Goal: Book appointment/travel/reservation

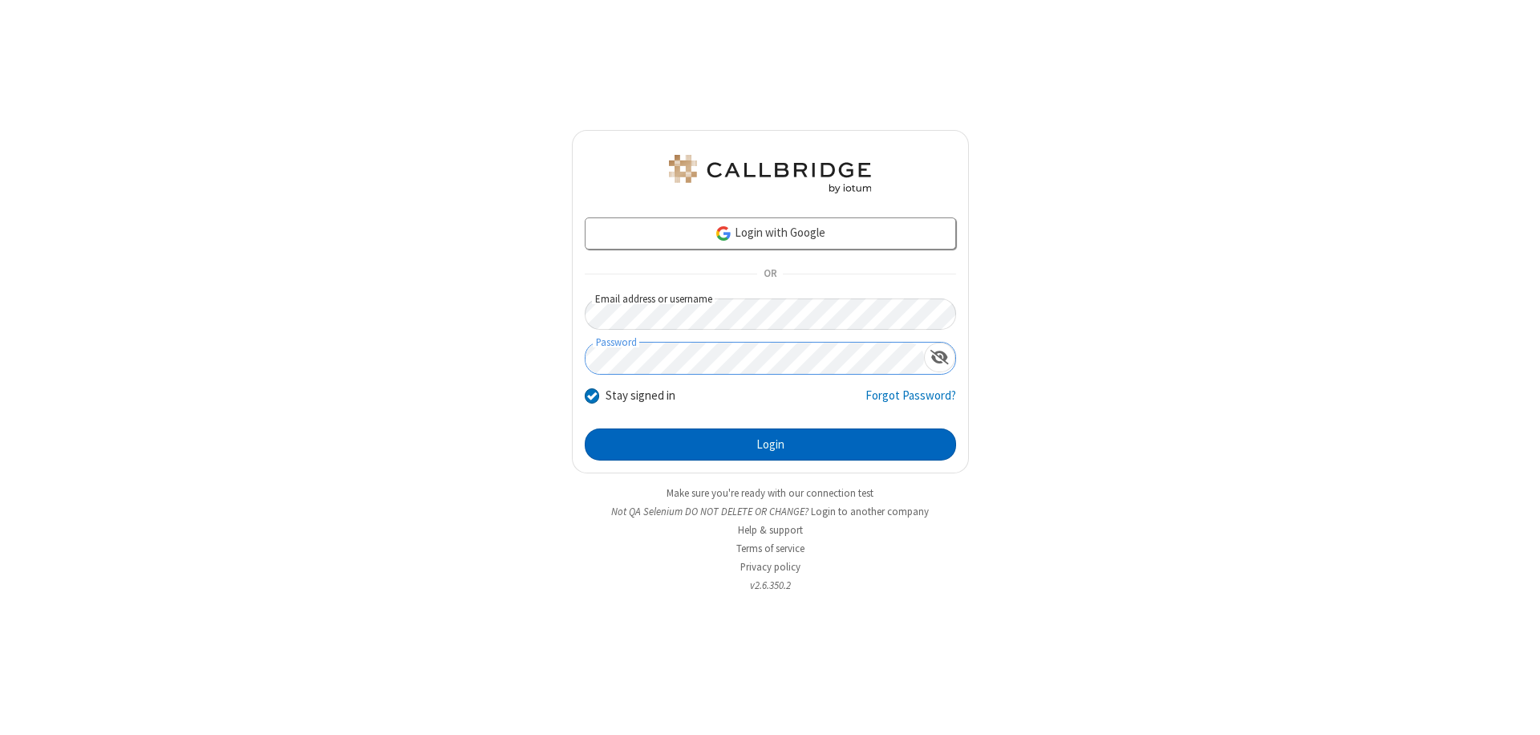
click at [770, 444] on button "Login" at bounding box center [770, 444] width 371 height 32
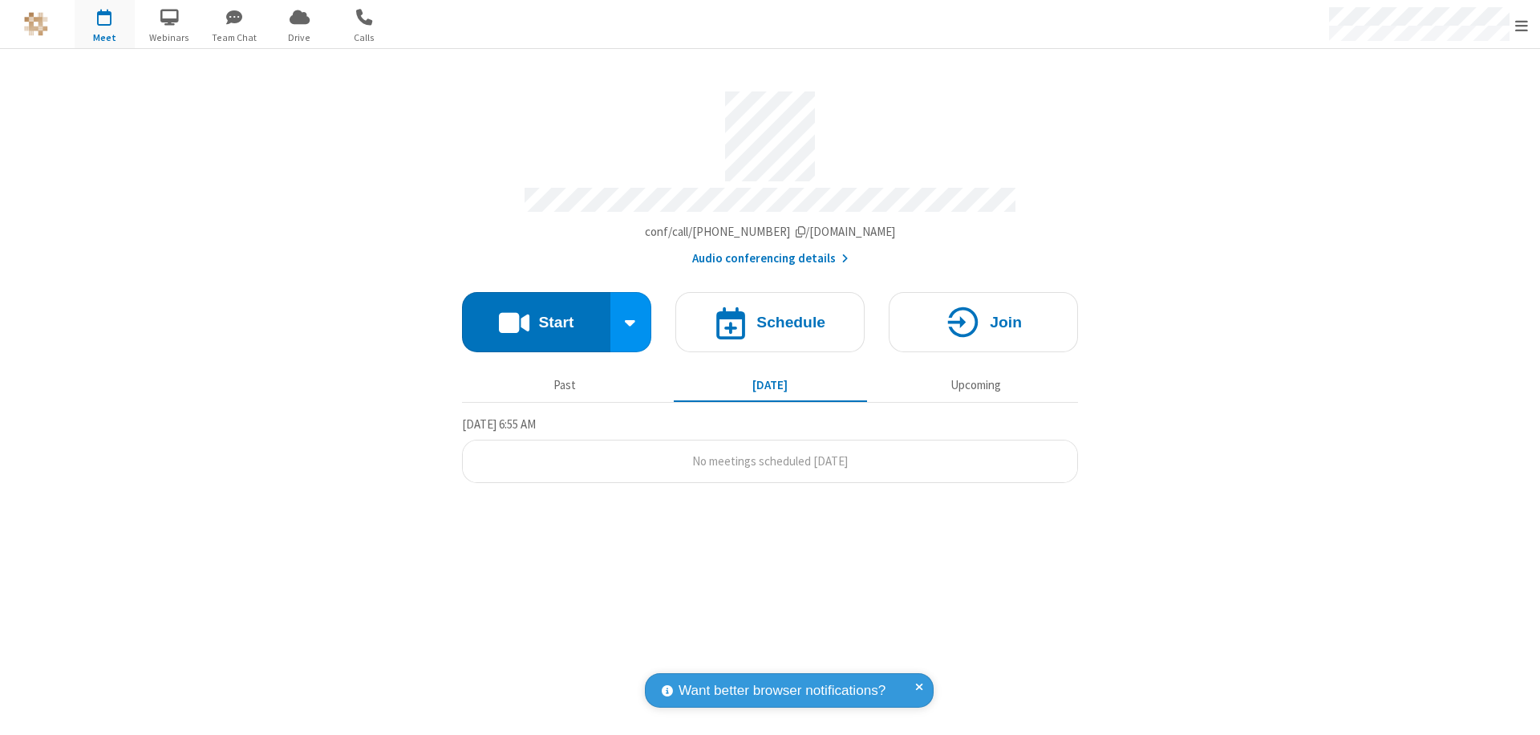
click at [1521, 25] on span "Open menu" at bounding box center [1521, 26] width 13 height 16
click at [104, 24] on span "button" at bounding box center [105, 16] width 60 height 27
click at [770, 314] on h4 "Schedule" at bounding box center [790, 321] width 69 height 15
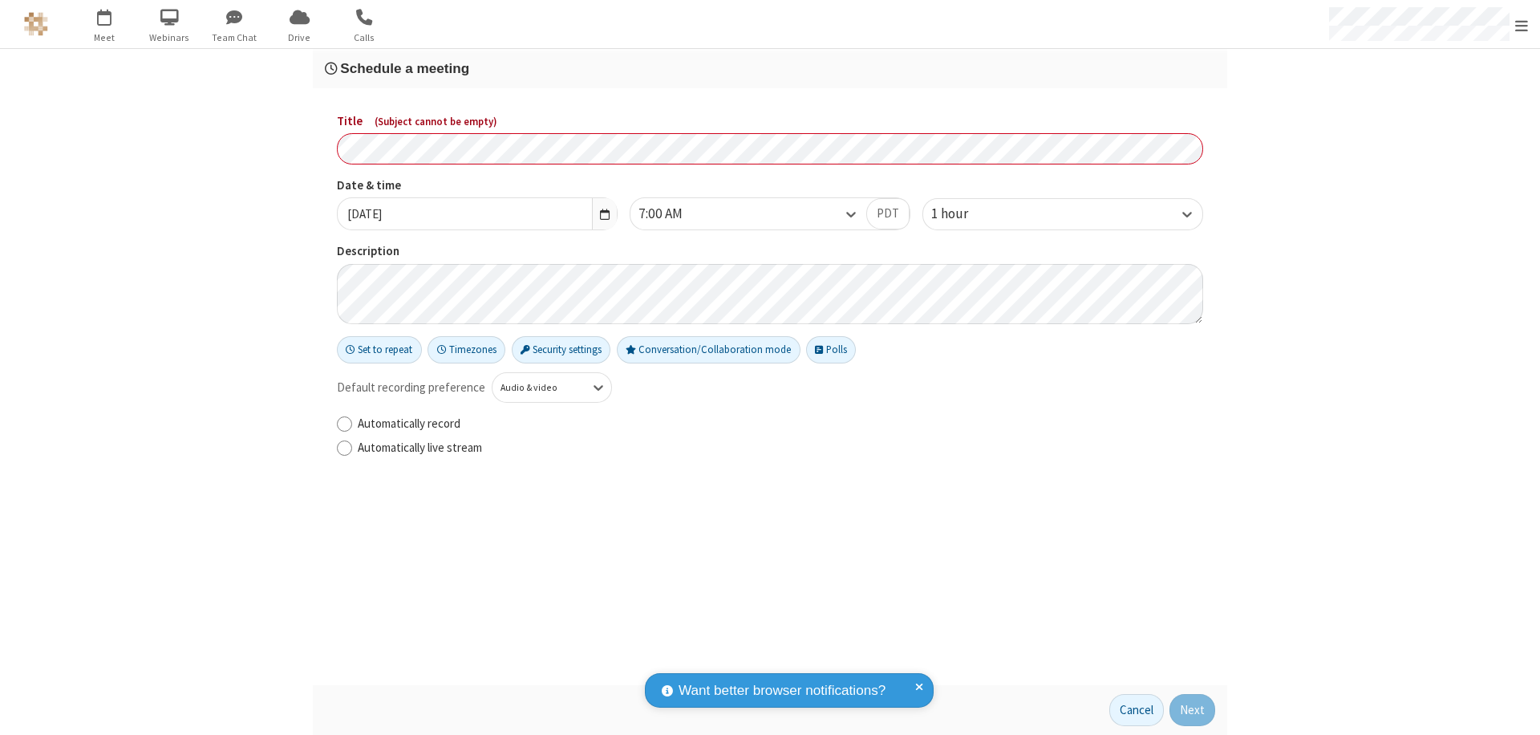
click at [770, 68] on h3 "Schedule a meeting" at bounding box center [770, 68] width 890 height 15
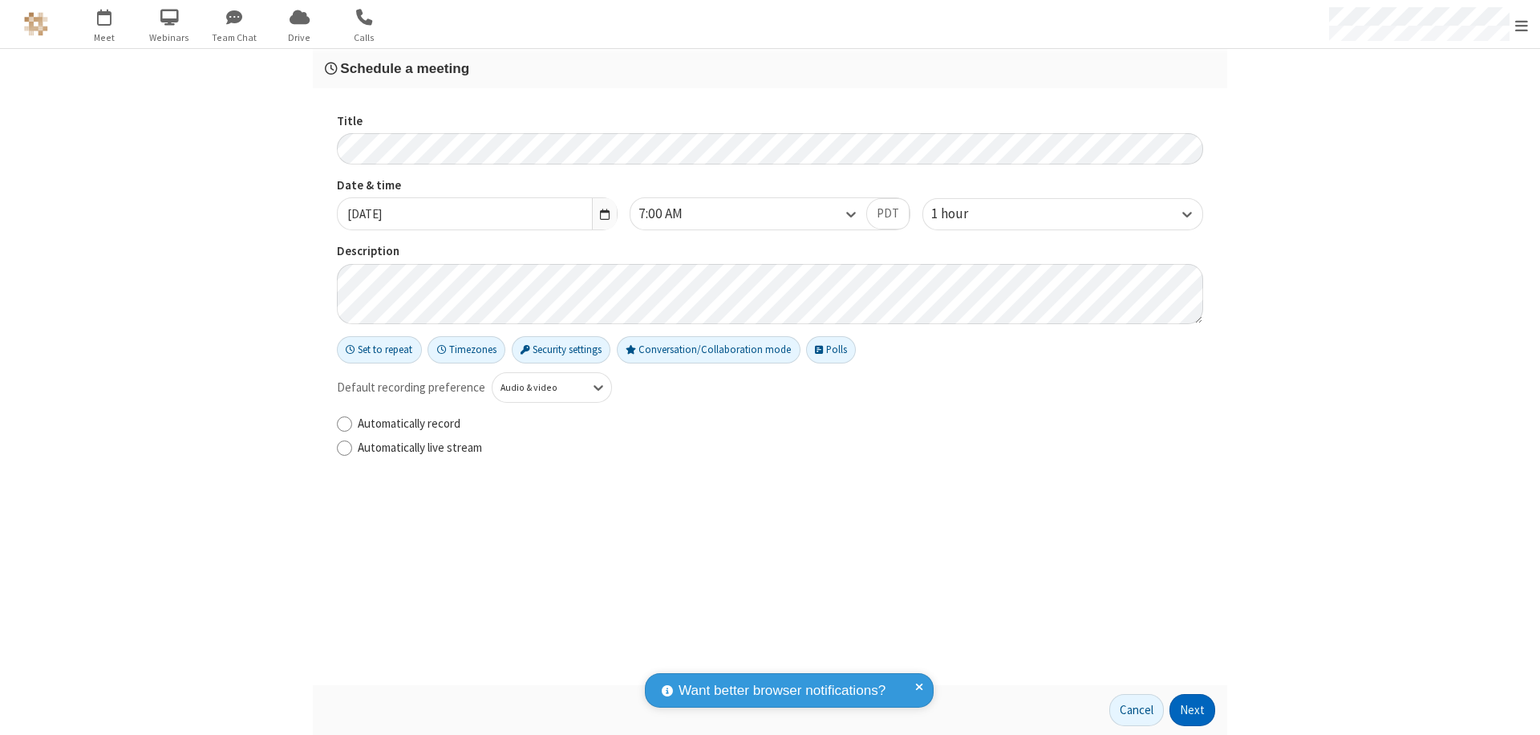
click at [1192, 710] on button "Next" at bounding box center [1192, 710] width 46 height 32
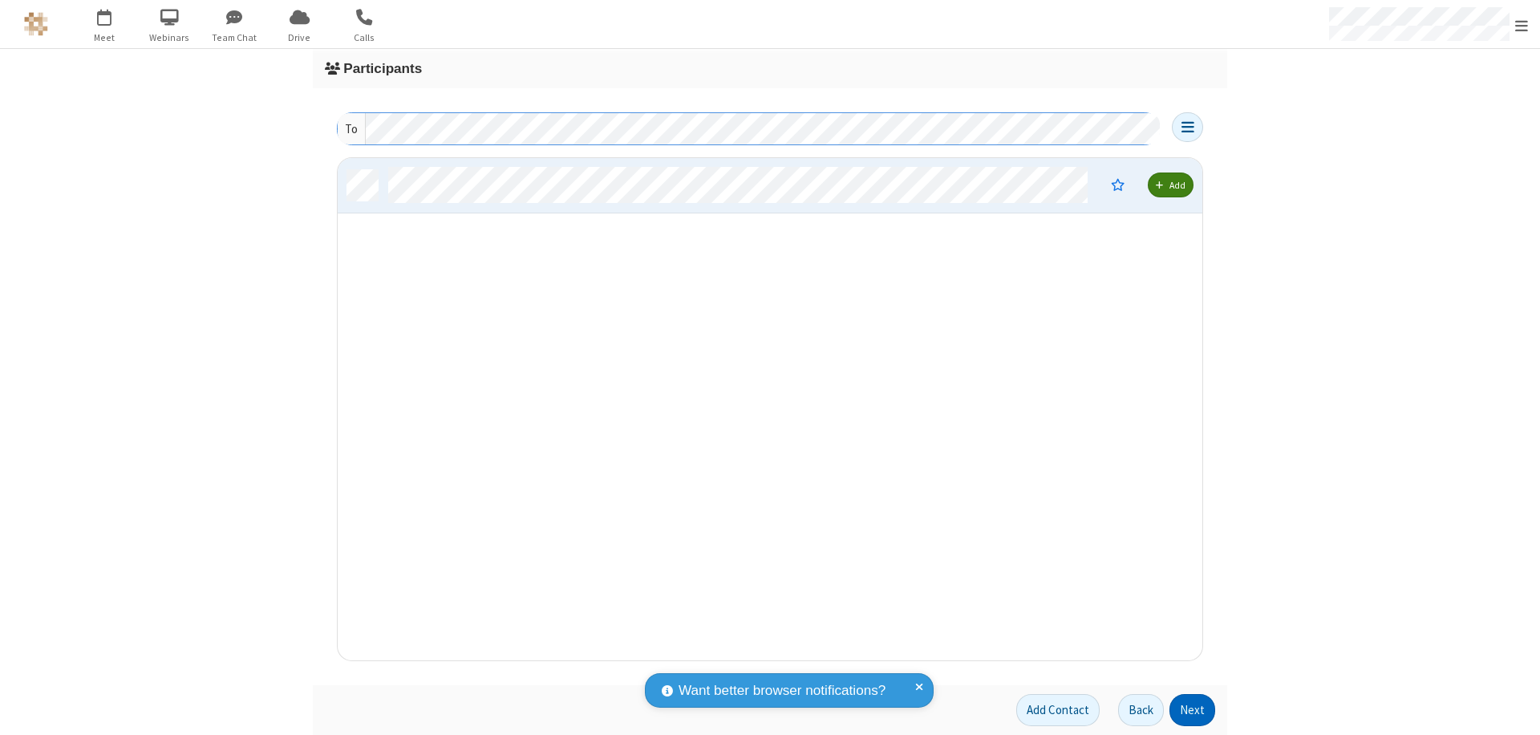
click at [1192, 710] on button "Next" at bounding box center [1192, 710] width 46 height 32
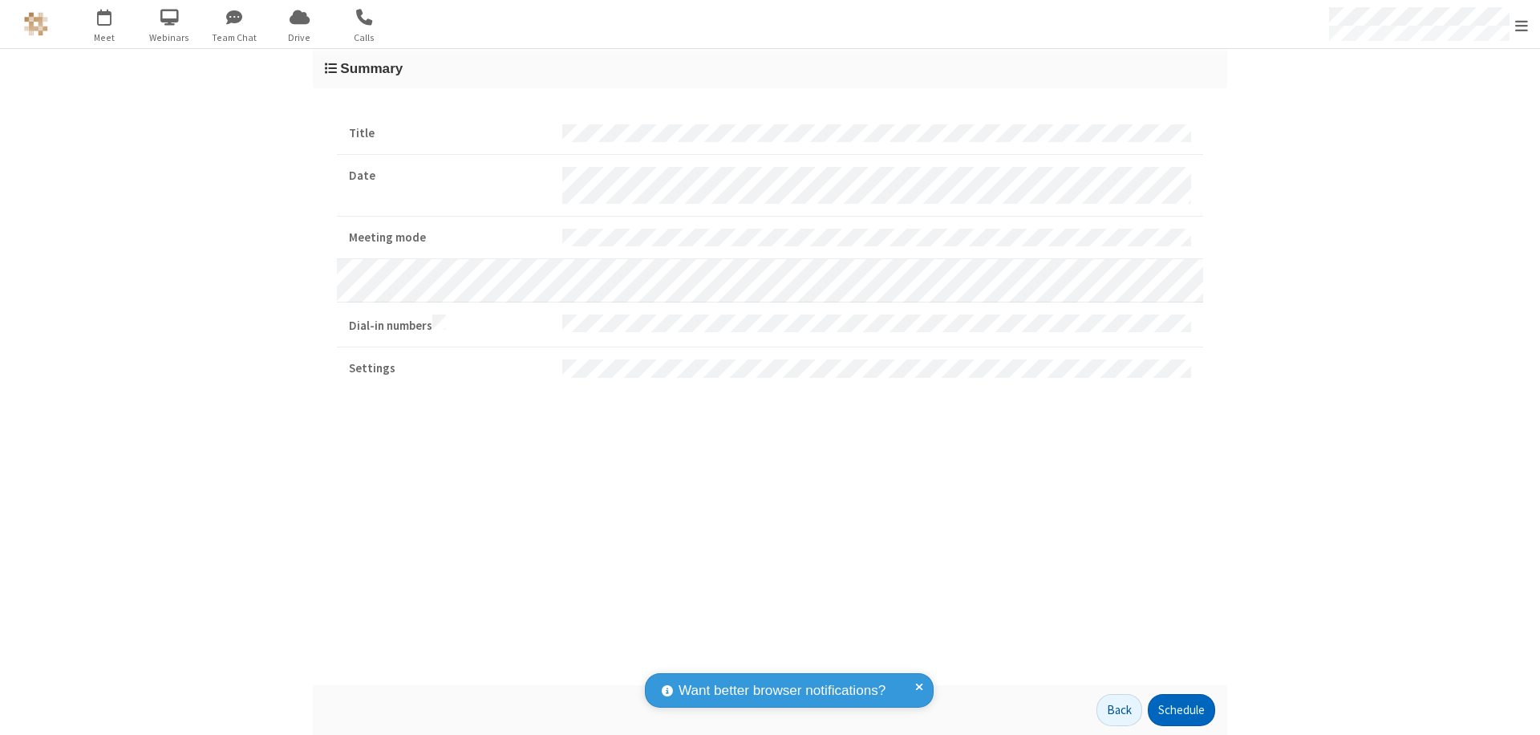
click at [1180, 710] on button "Schedule" at bounding box center [1180, 710] width 67 height 32
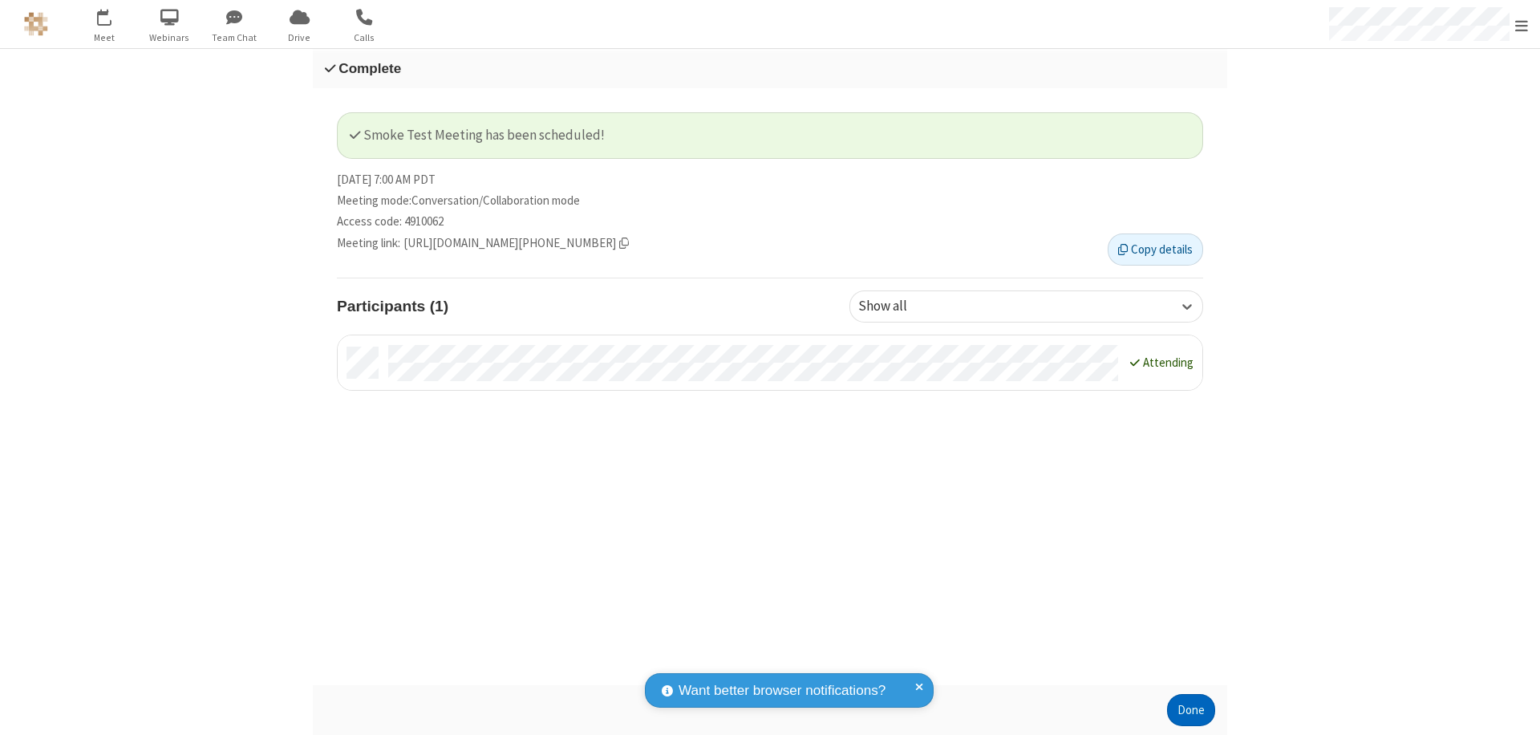
click at [1191, 710] on button "Done" at bounding box center [1191, 710] width 48 height 32
